Goal: Use online tool/utility: Use online tool/utility

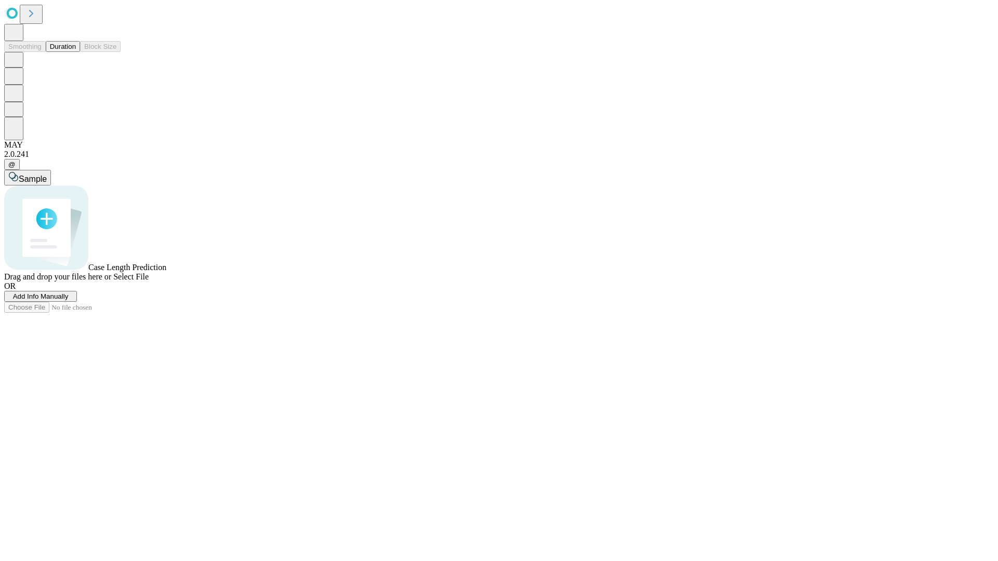
click at [76, 52] on button "Duration" at bounding box center [63, 46] width 34 height 11
click at [149, 281] on span "Select File" at bounding box center [130, 276] width 35 height 9
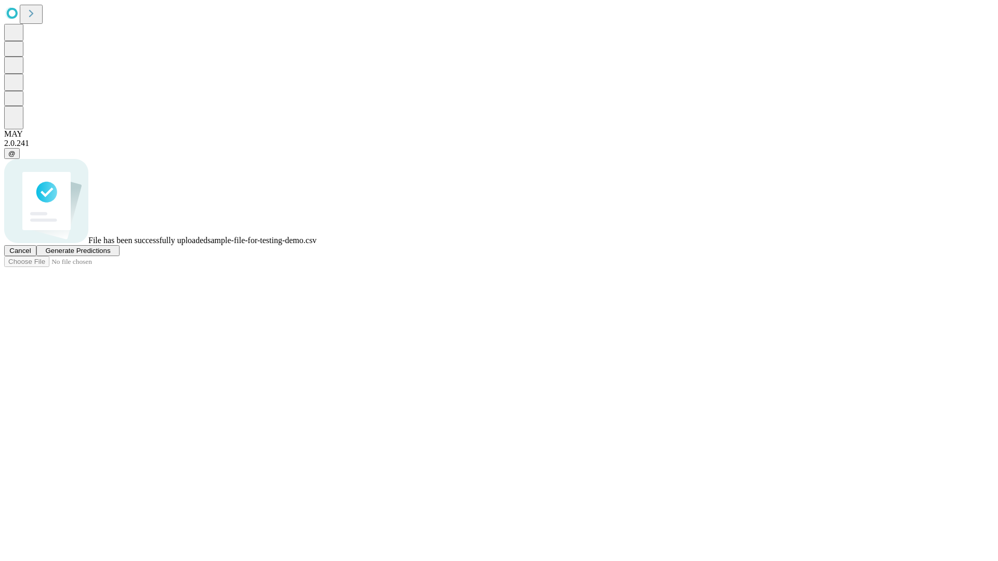
click at [110, 255] on span "Generate Predictions" at bounding box center [77, 251] width 65 height 8
